Goal: Task Accomplishment & Management: Manage account settings

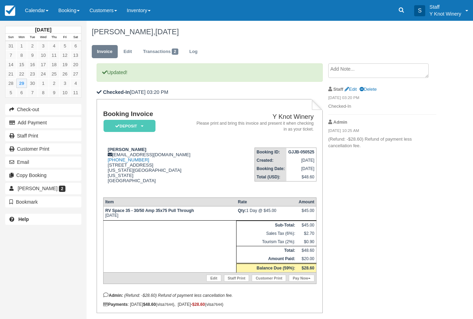
scroll to position [144, -1]
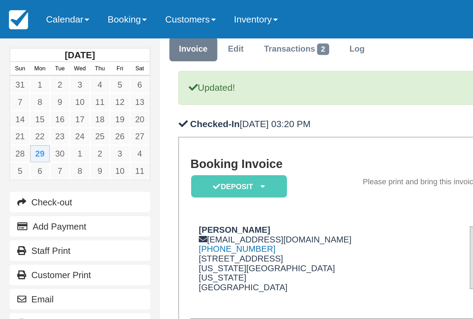
click at [44, 16] on link "Calendar" at bounding box center [36, 10] width 33 height 21
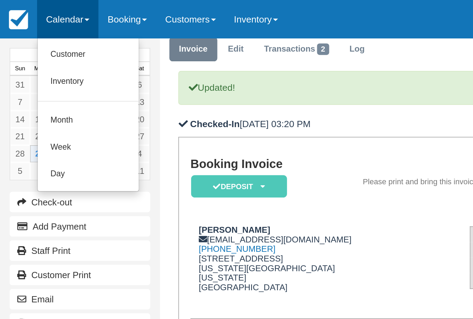
click at [44, 31] on link "Customer" at bounding box center [47, 30] width 55 height 15
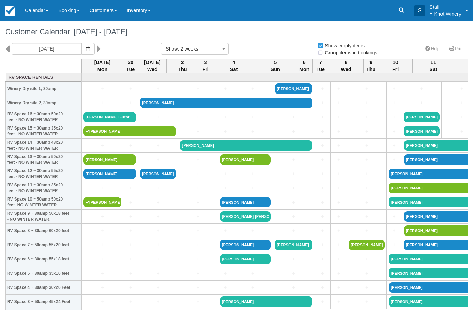
select select
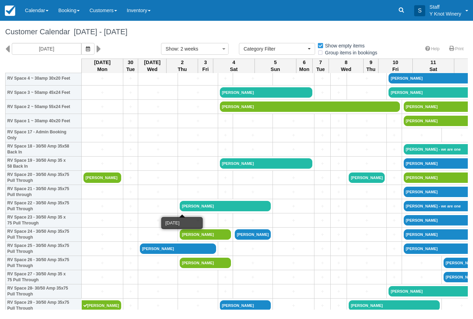
scroll to position [210, 0]
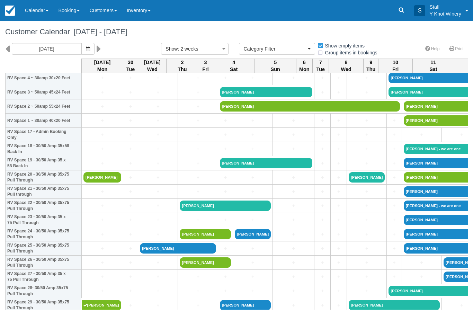
click at [112, 183] on link "Pat Dougherty" at bounding box center [102, 177] width 38 height 10
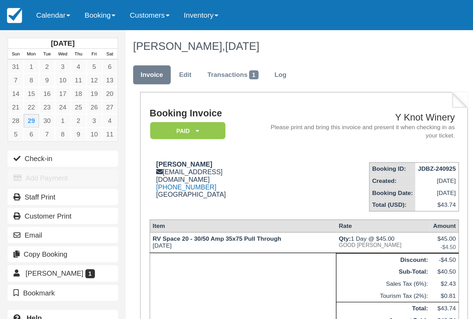
click at [46, 12] on link "Calendar" at bounding box center [36, 10] width 33 height 21
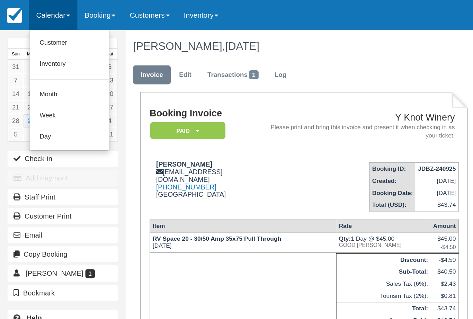
click at [43, 31] on link "Customer" at bounding box center [47, 30] width 55 height 15
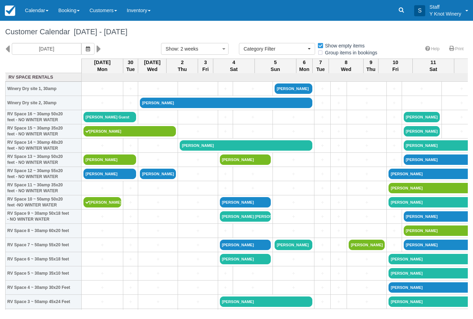
select select
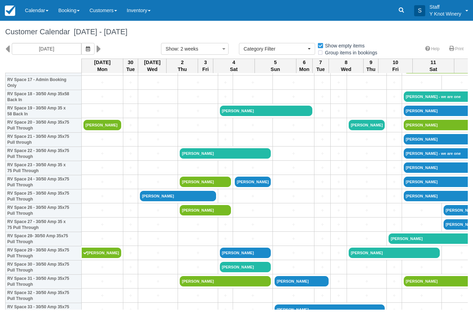
scroll to position [262, 0]
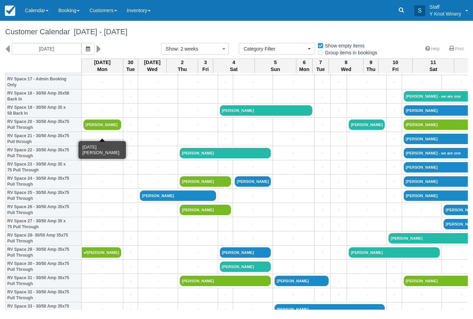
click at [105, 129] on link "Pat Dougherty" at bounding box center [102, 125] width 38 height 10
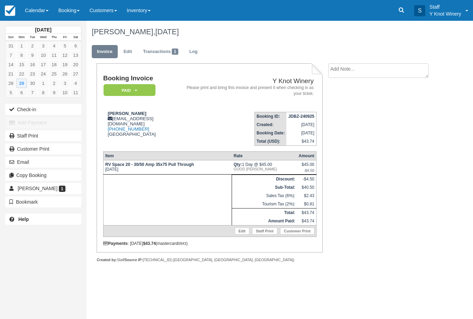
click at [239, 235] on link "Edit" at bounding box center [242, 231] width 15 height 7
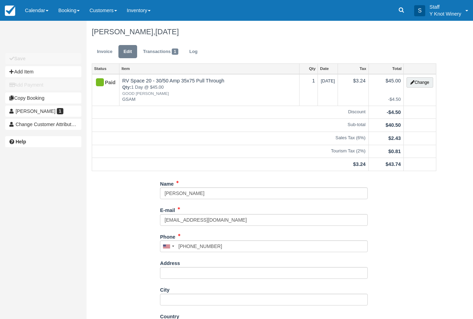
click at [423, 81] on button "Change" at bounding box center [420, 82] width 26 height 10
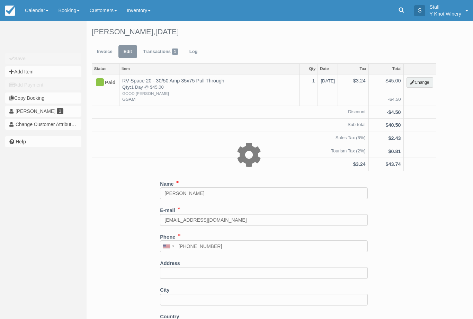
type input "45.00"
type input "GSAM"
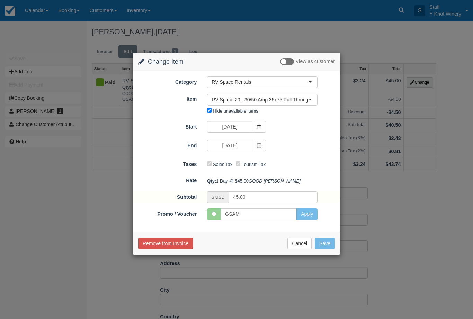
click at [305, 100] on span "RV Space 20 - 30/50 Amp 35x75 Pull Through" at bounding box center [260, 99] width 97 height 7
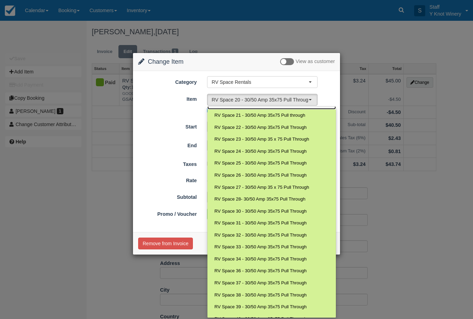
scroll to position [202, 0]
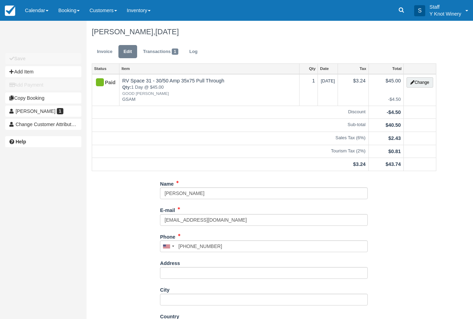
click at [31, 11] on link "Calendar" at bounding box center [36, 10] width 33 height 21
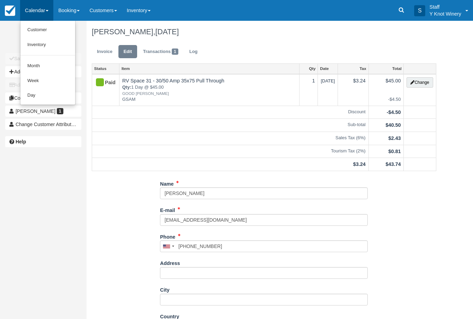
click at [39, 30] on link "Customer" at bounding box center [47, 30] width 55 height 15
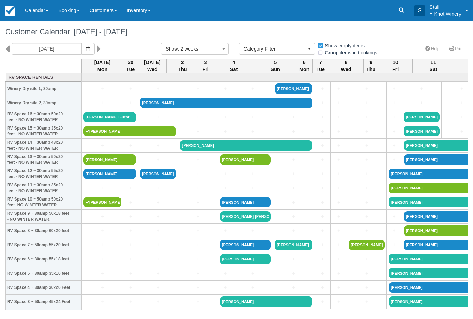
select select
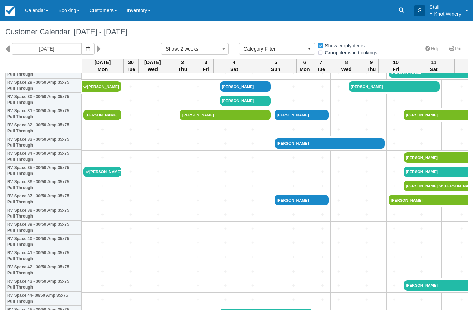
scroll to position [428, 0]
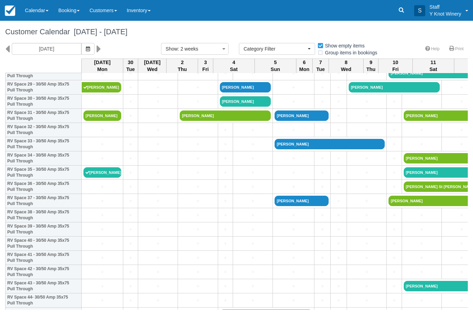
click at [102, 121] on link "[PERSON_NAME]" at bounding box center [102, 116] width 38 height 10
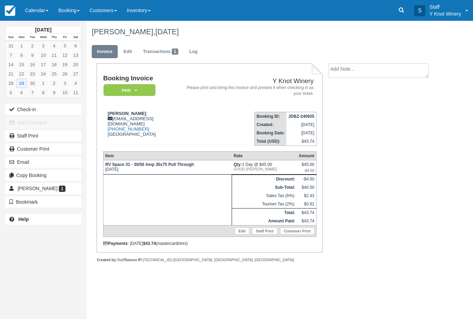
click at [32, 111] on button "Check-in" at bounding box center [43, 109] width 76 height 11
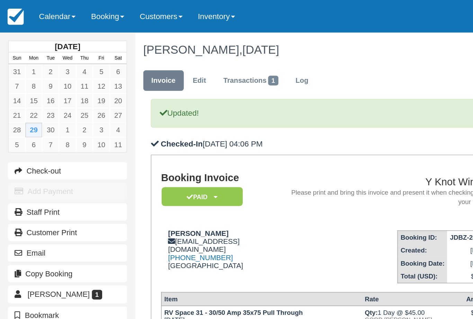
click at [37, 15] on link "Calendar" at bounding box center [36, 10] width 33 height 21
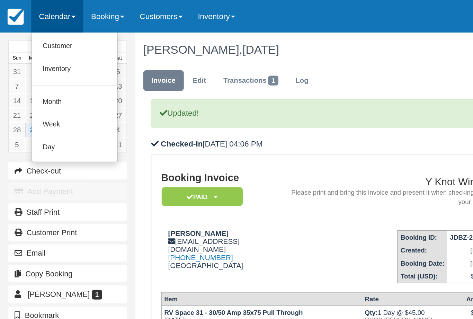
click at [42, 30] on link "Customer" at bounding box center [47, 30] width 55 height 15
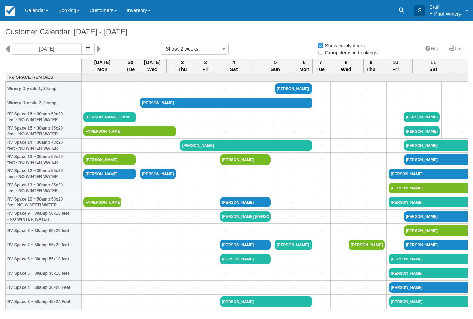
select select
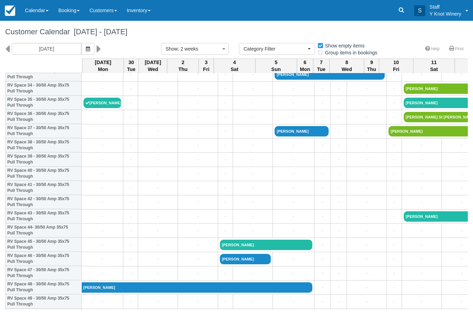
scroll to position [497, 0]
click at [89, 149] on link "+" at bounding box center [102, 145] width 38 height 7
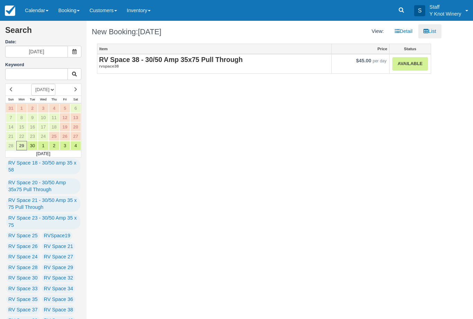
click at [406, 61] on link "Available" at bounding box center [410, 64] width 35 height 14
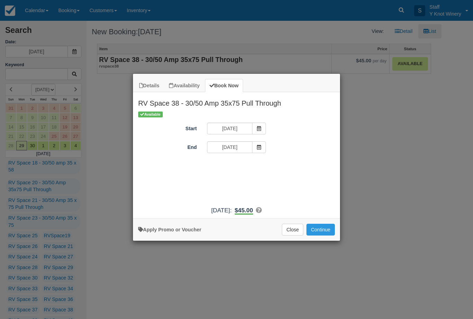
click at [321, 235] on button "Continue" at bounding box center [321, 230] width 28 height 12
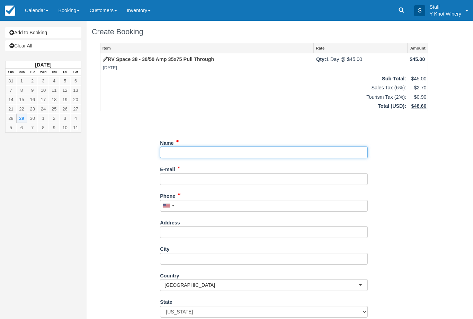
click at [188, 148] on input "Name" at bounding box center [264, 153] width 208 height 12
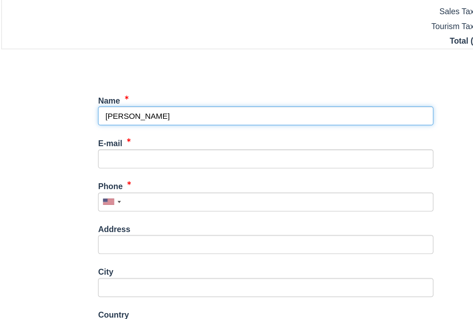
type input "[PERSON_NAME]"
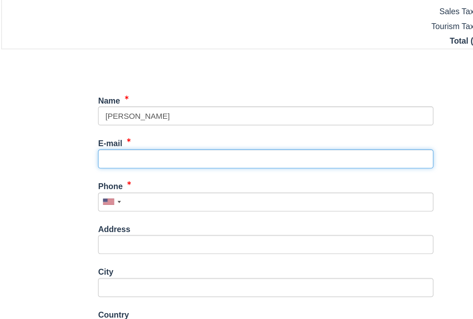
click at [160, 173] on input "E-mail" at bounding box center [264, 179] width 208 height 12
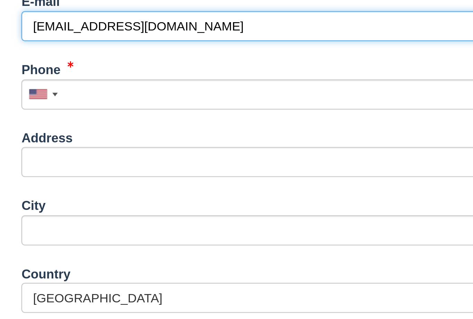
type input "[EMAIL_ADDRESS][DOMAIN_NAME]"
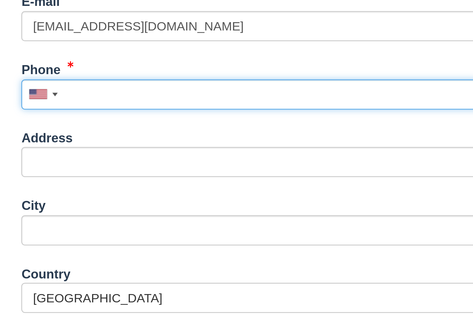
click at [160, 200] on input "Phone" at bounding box center [264, 206] width 208 height 12
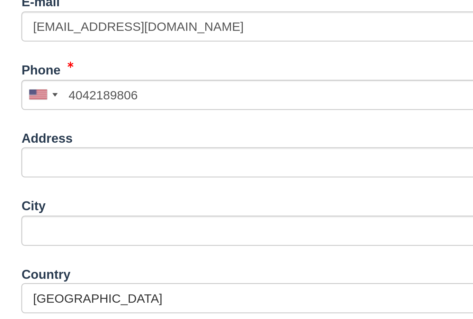
click at [160, 312] on button "Continue" at bounding box center [176, 318] width 33 height 12
type input "+14042189806"
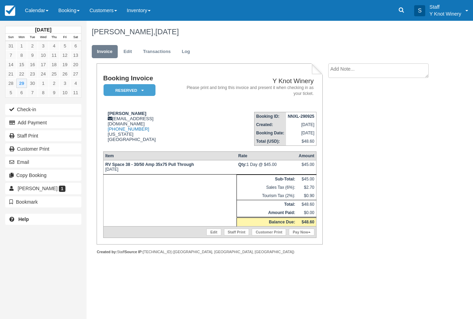
click at [37, 10] on link "Calendar" at bounding box center [36, 10] width 33 height 21
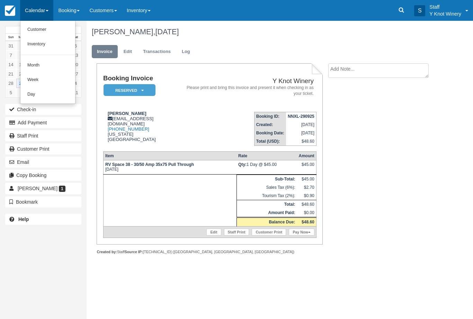
click at [34, 30] on link "Customer" at bounding box center [47, 30] width 55 height 15
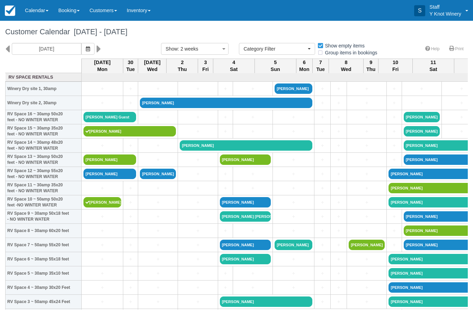
select select
click at [107, 165] on link "[PERSON_NAME]" at bounding box center [109, 160] width 53 height 10
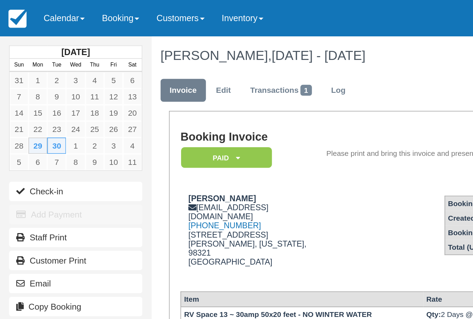
click at [37, 8] on link "Calendar" at bounding box center [36, 10] width 33 height 21
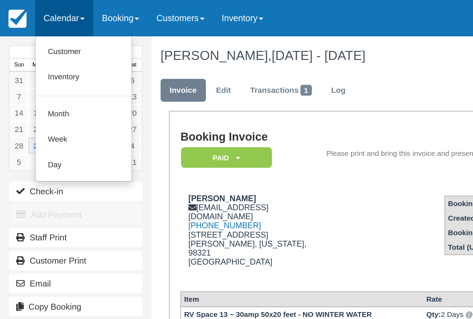
click at [41, 30] on link "Customer" at bounding box center [47, 30] width 55 height 15
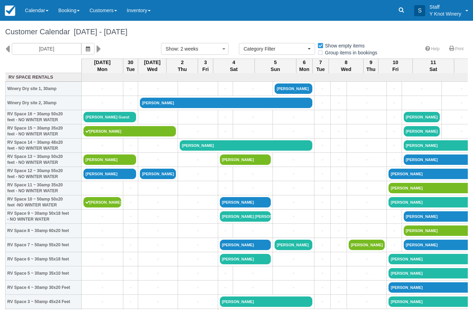
select select
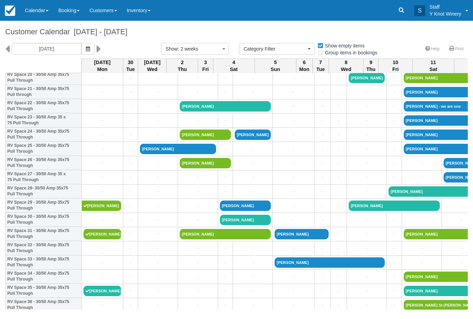
scroll to position [309, 0]
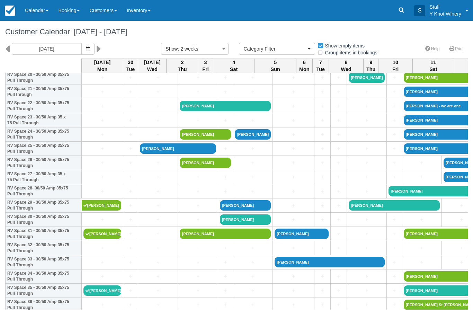
click at [106, 239] on link "[PERSON_NAME]" at bounding box center [102, 234] width 38 height 10
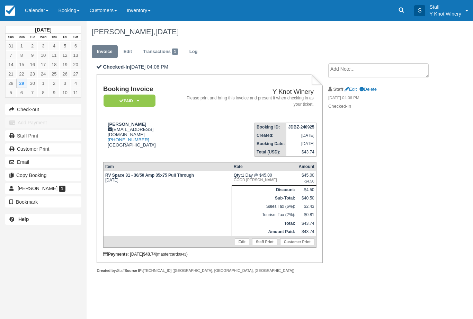
click at [237, 245] on link "Edit" at bounding box center [242, 241] width 15 height 7
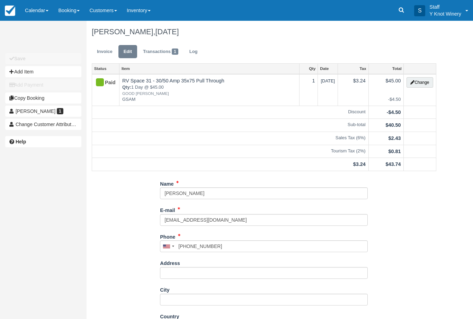
click at [421, 82] on button "Change" at bounding box center [420, 82] width 26 height 10
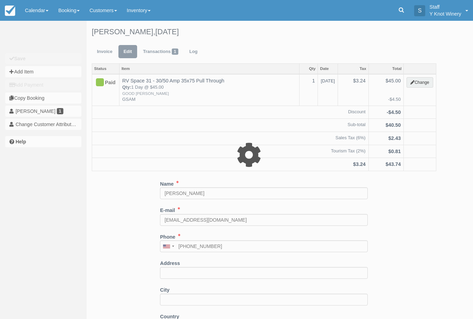
type input "45.00"
type input "GSAM"
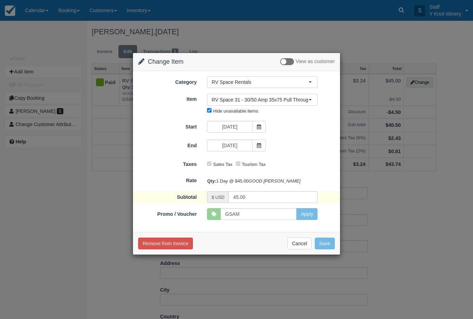
click at [265, 98] on span "RV Space 31 - 30/50 Amp 35x75 Pull Through" at bounding box center [260, 99] width 97 height 7
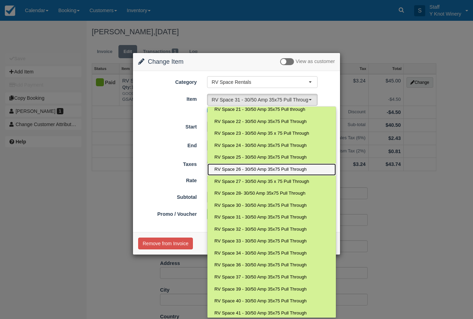
click at [253, 166] on span "RV Space 26 - 30/50 Amp 35x75 Pull Through" at bounding box center [260, 169] width 92 height 7
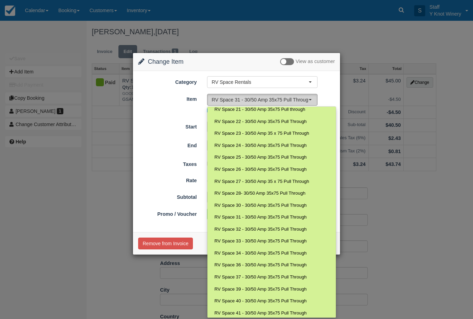
select select "78"
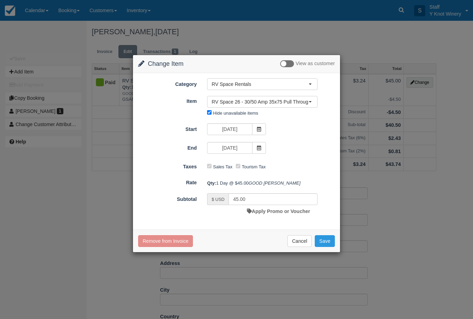
click at [327, 247] on button "Save" at bounding box center [325, 241] width 20 height 12
